Goal: Find specific page/section: Find specific page/section

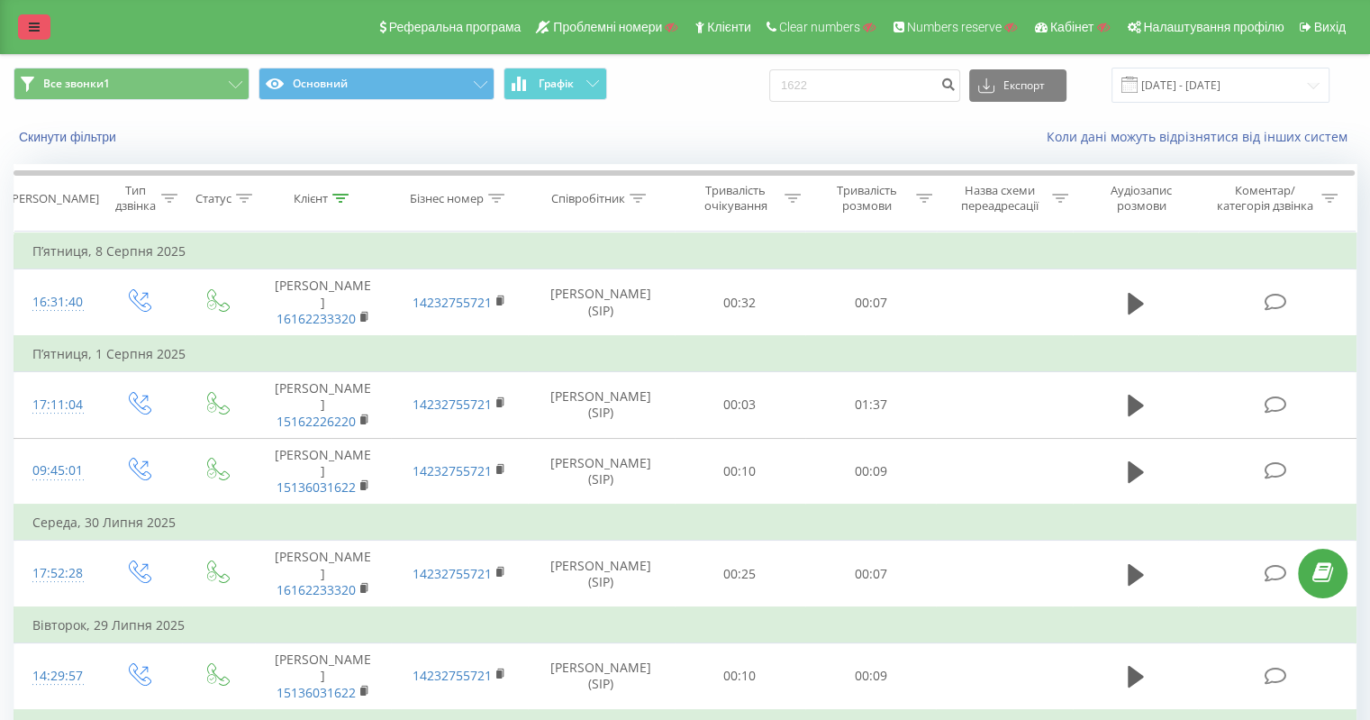
click at [23, 37] on link at bounding box center [34, 26] width 32 height 25
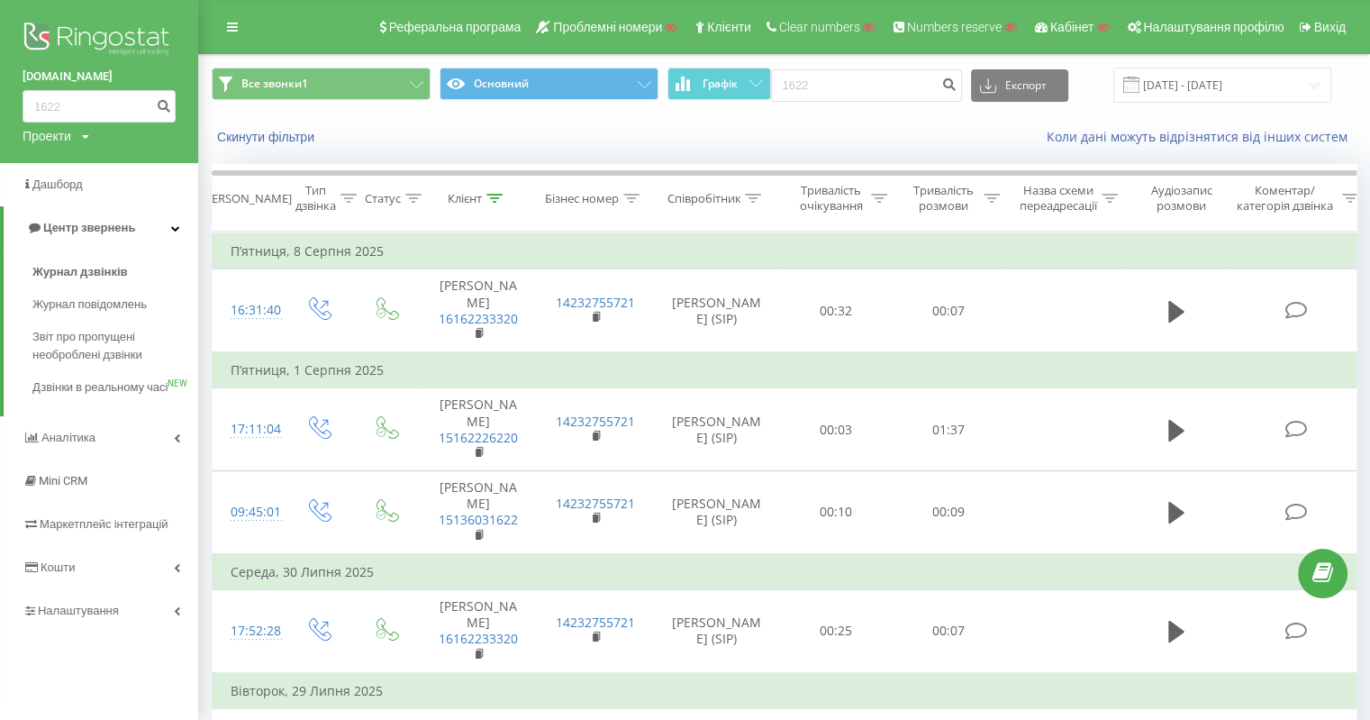
click at [50, 136] on div "Проекти" at bounding box center [47, 136] width 49 height 18
drag, startPoint x: 46, startPoint y: 162, endPoint x: 61, endPoint y: 166, distance: 15.7
click at [46, 162] on input "text" at bounding box center [73, 163] width 90 height 26
paste input "uabeton.com.ua"
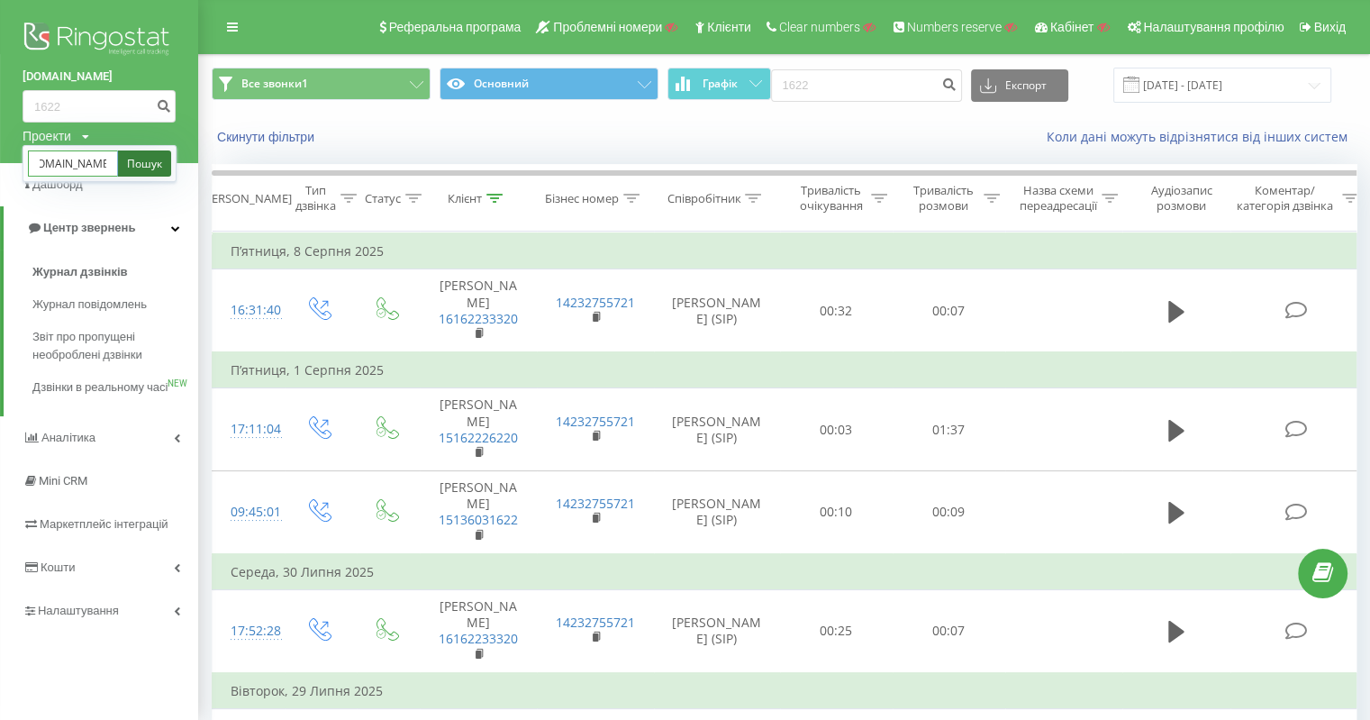
type input "uabeton.com.ua"
click at [121, 165] on link "Пошук" at bounding box center [144, 163] width 53 height 26
